Goal: Transaction & Acquisition: Purchase product/service

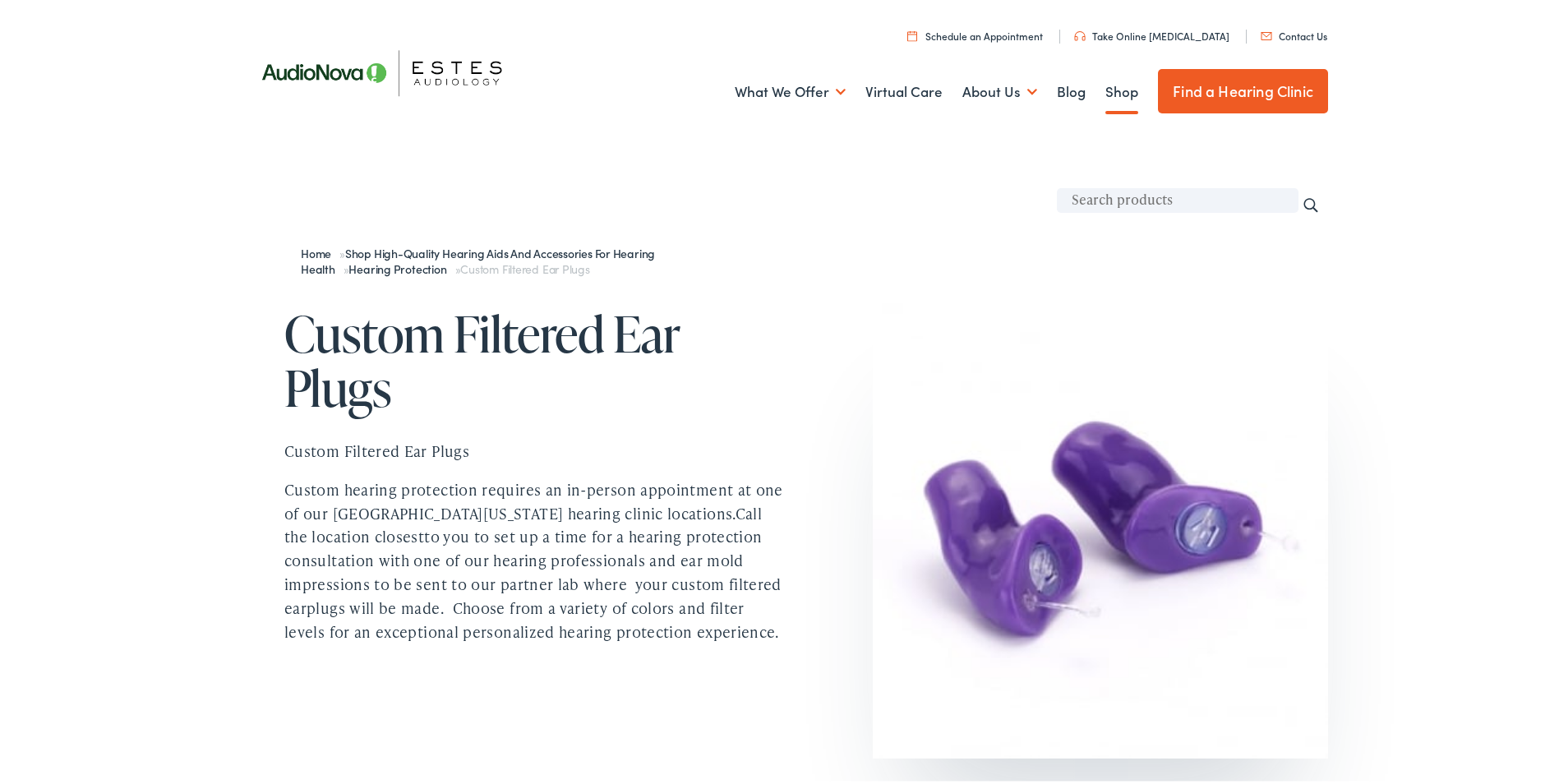
click at [1105, 89] on link "Shop" at bounding box center [1122, 89] width 33 height 61
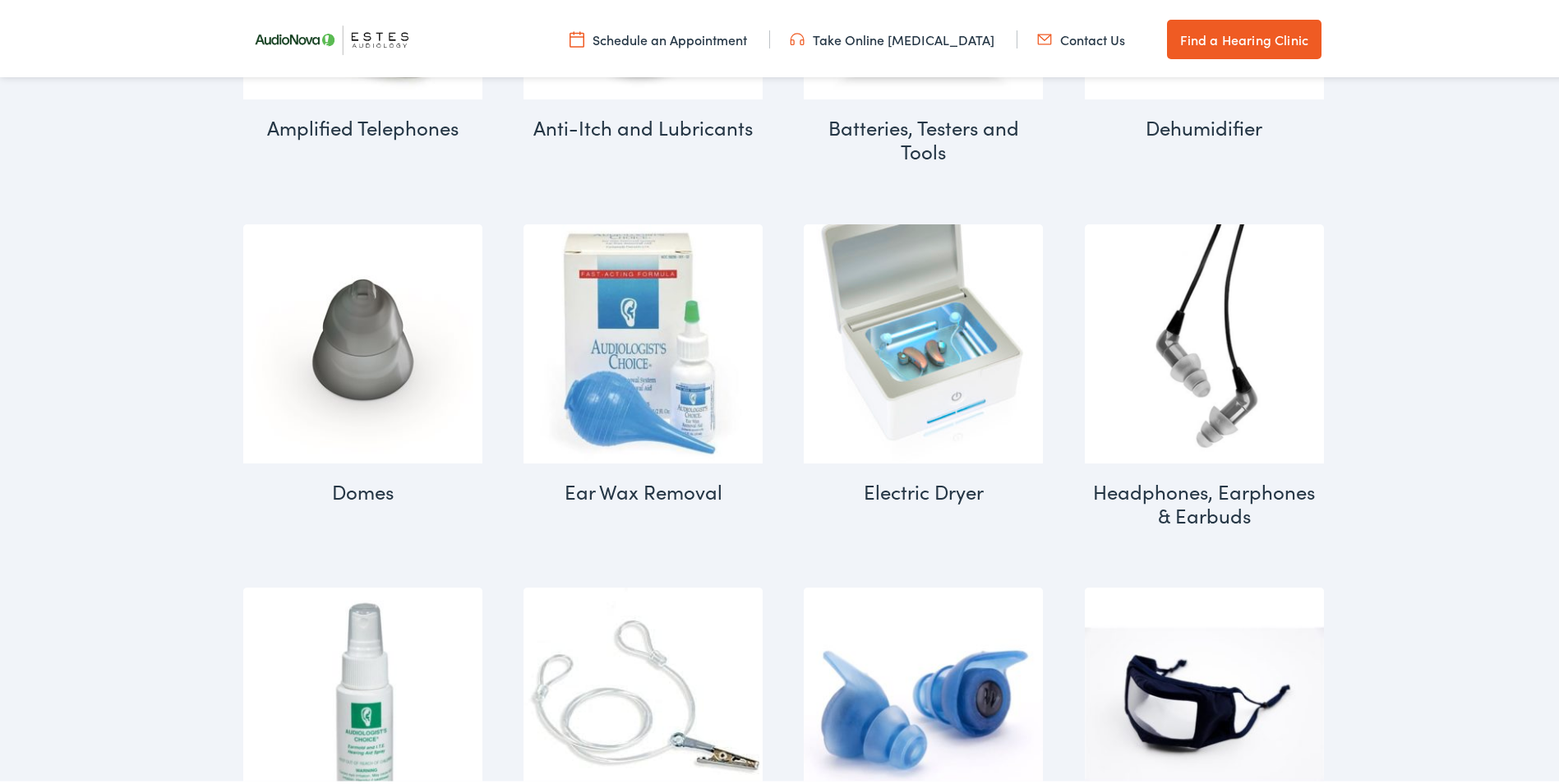
scroll to position [1068, 0]
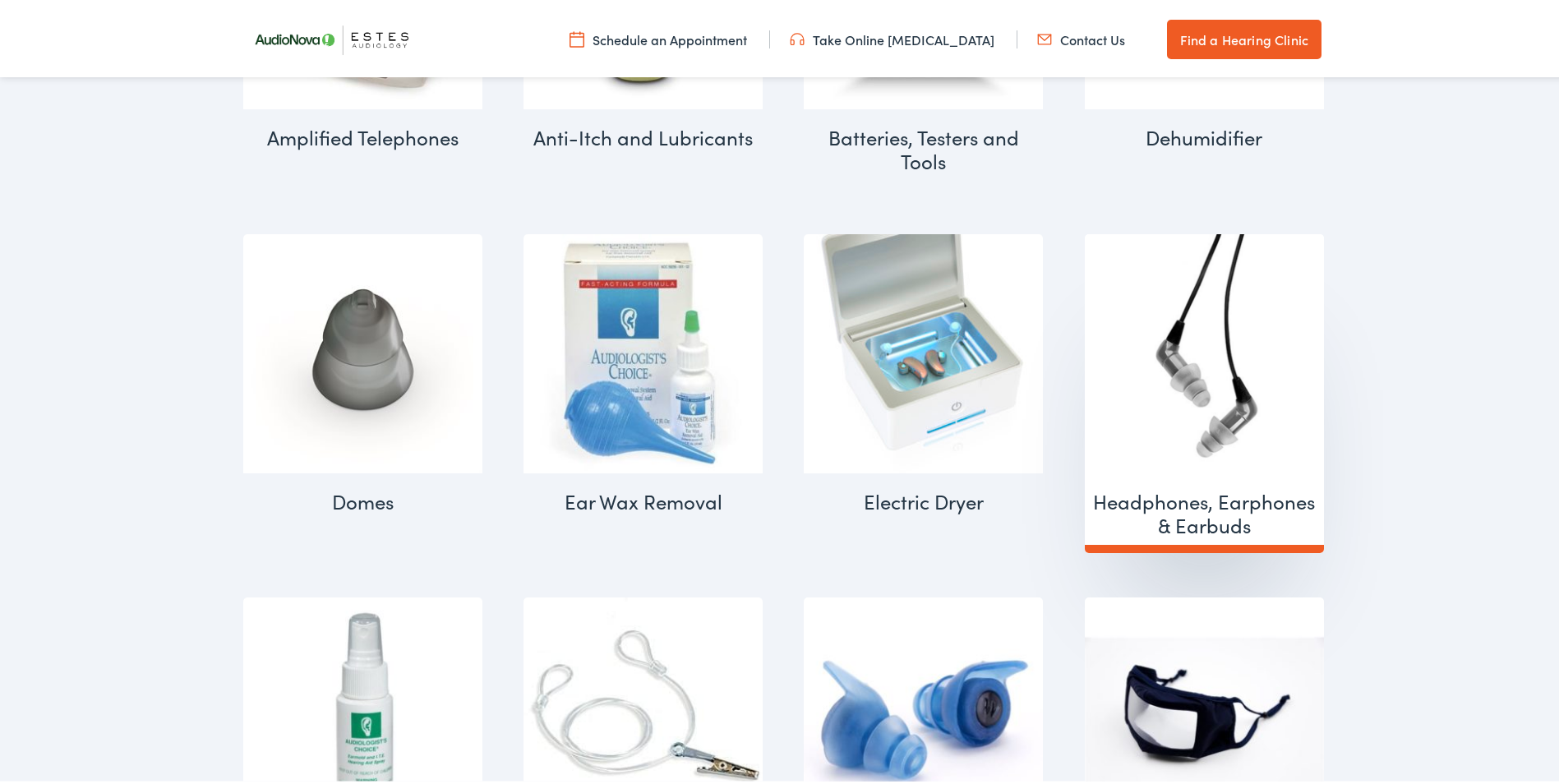
click at [1179, 513] on h2 "Headphones, Earphones & Earbuds (2)" at bounding box center [1204, 510] width 239 height 80
